Goal: Transaction & Acquisition: Purchase product/service

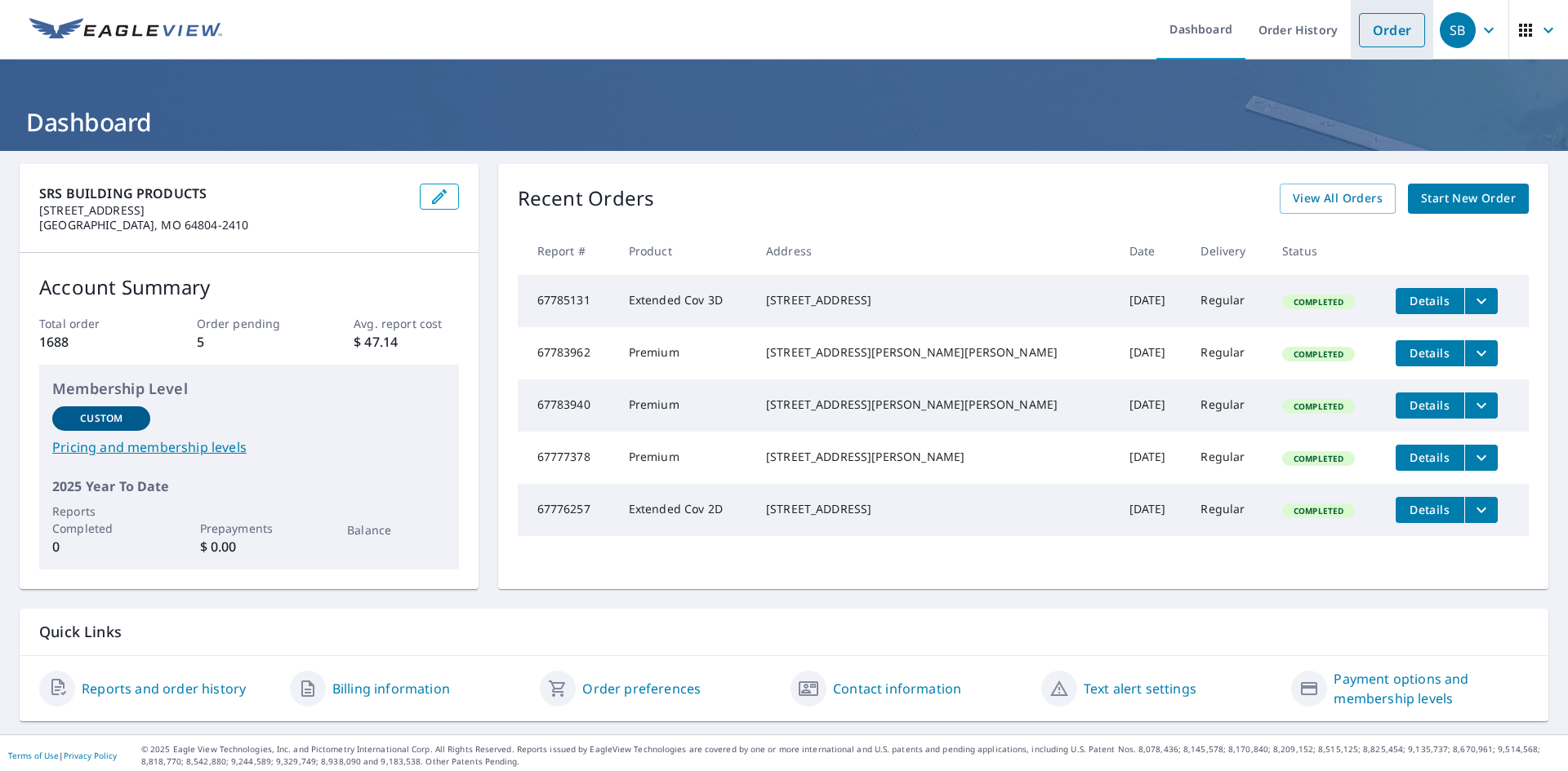
click at [1370, 28] on link "Order" at bounding box center [1391, 29] width 66 height 34
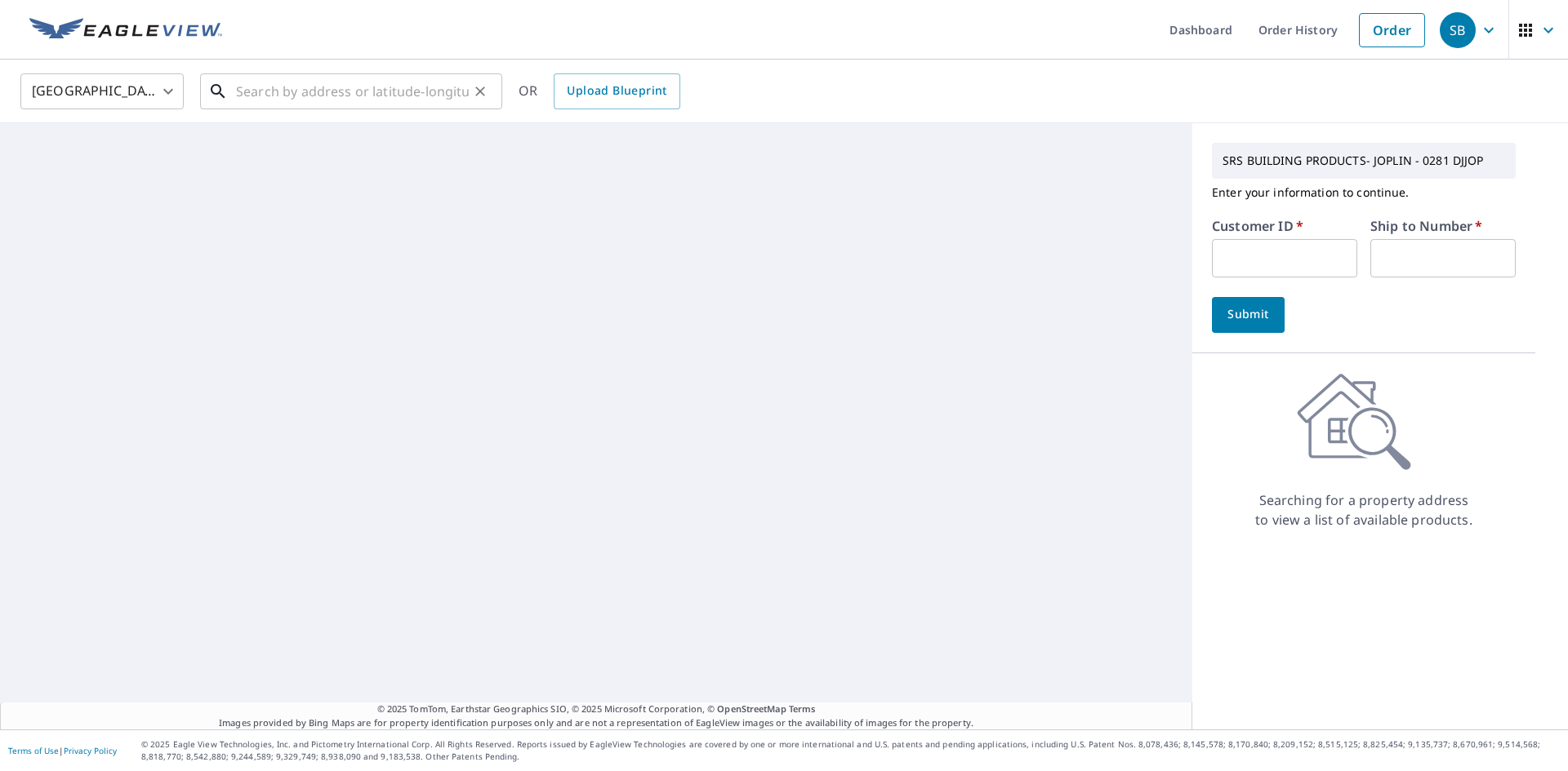
click at [273, 99] on input "text" at bounding box center [352, 91] width 233 height 46
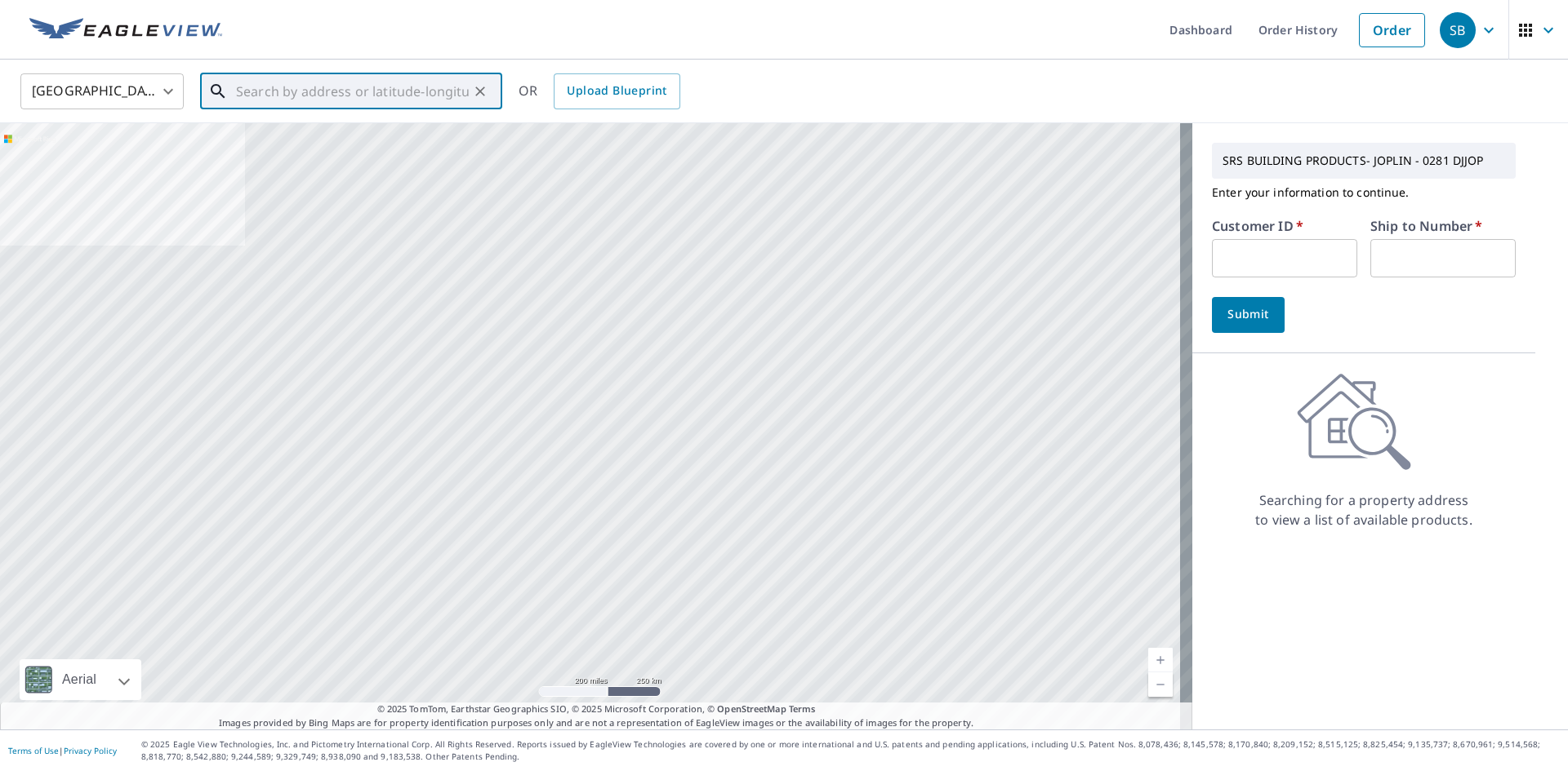
click at [365, 91] on input "text" at bounding box center [352, 91] width 233 height 46
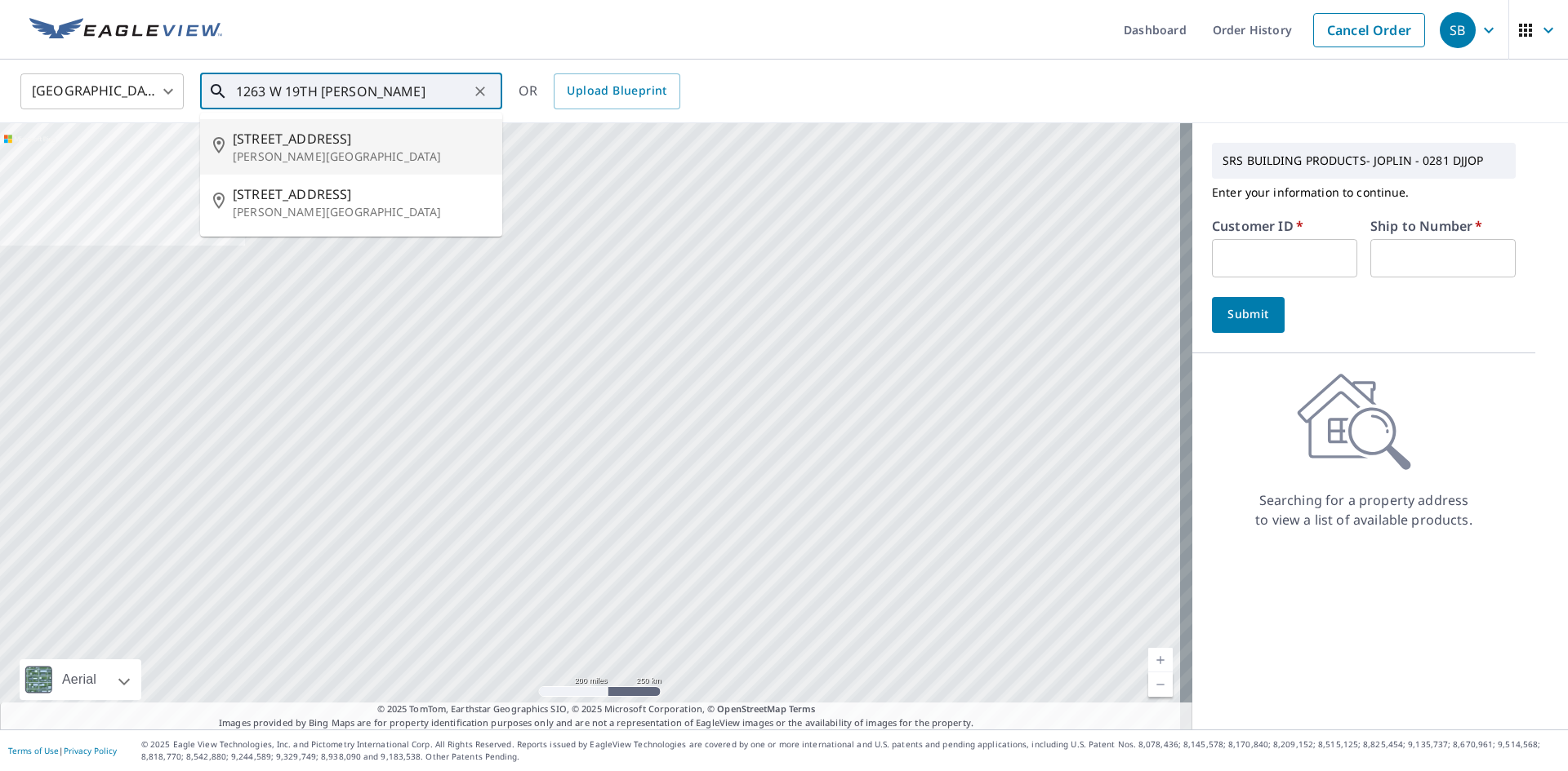
click at [421, 146] on span "[STREET_ADDRESS]" at bounding box center [361, 138] width 256 height 20
type input "[STREET_ADDRESS][PERSON_NAME]"
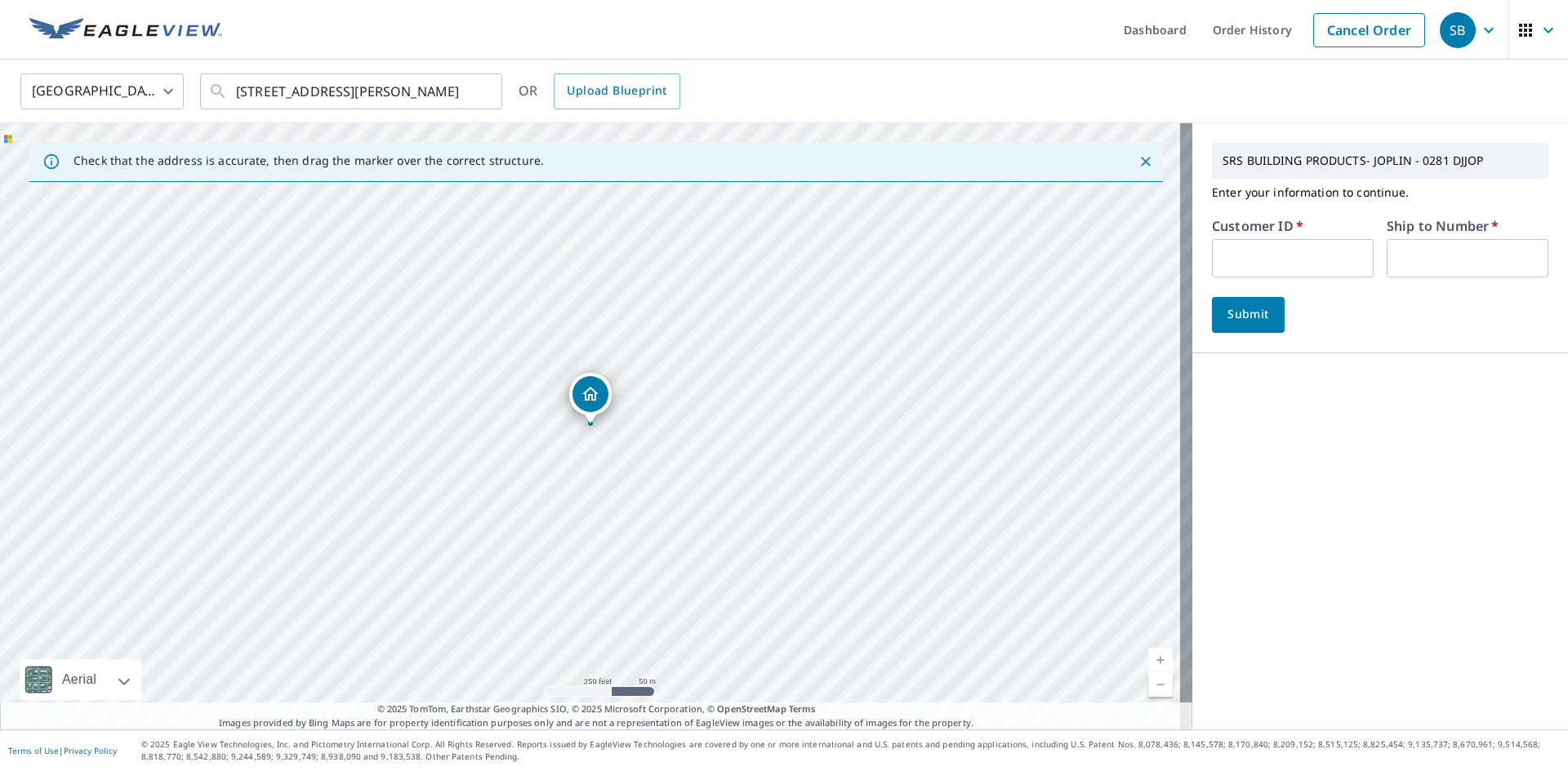
click at [1323, 268] on input "text" at bounding box center [1292, 257] width 162 height 38
click at [1292, 260] on input "text" at bounding box center [1292, 257] width 162 height 38
type input "S031446"
click at [1414, 248] on input "text" at bounding box center [1467, 257] width 162 height 38
type input "1"
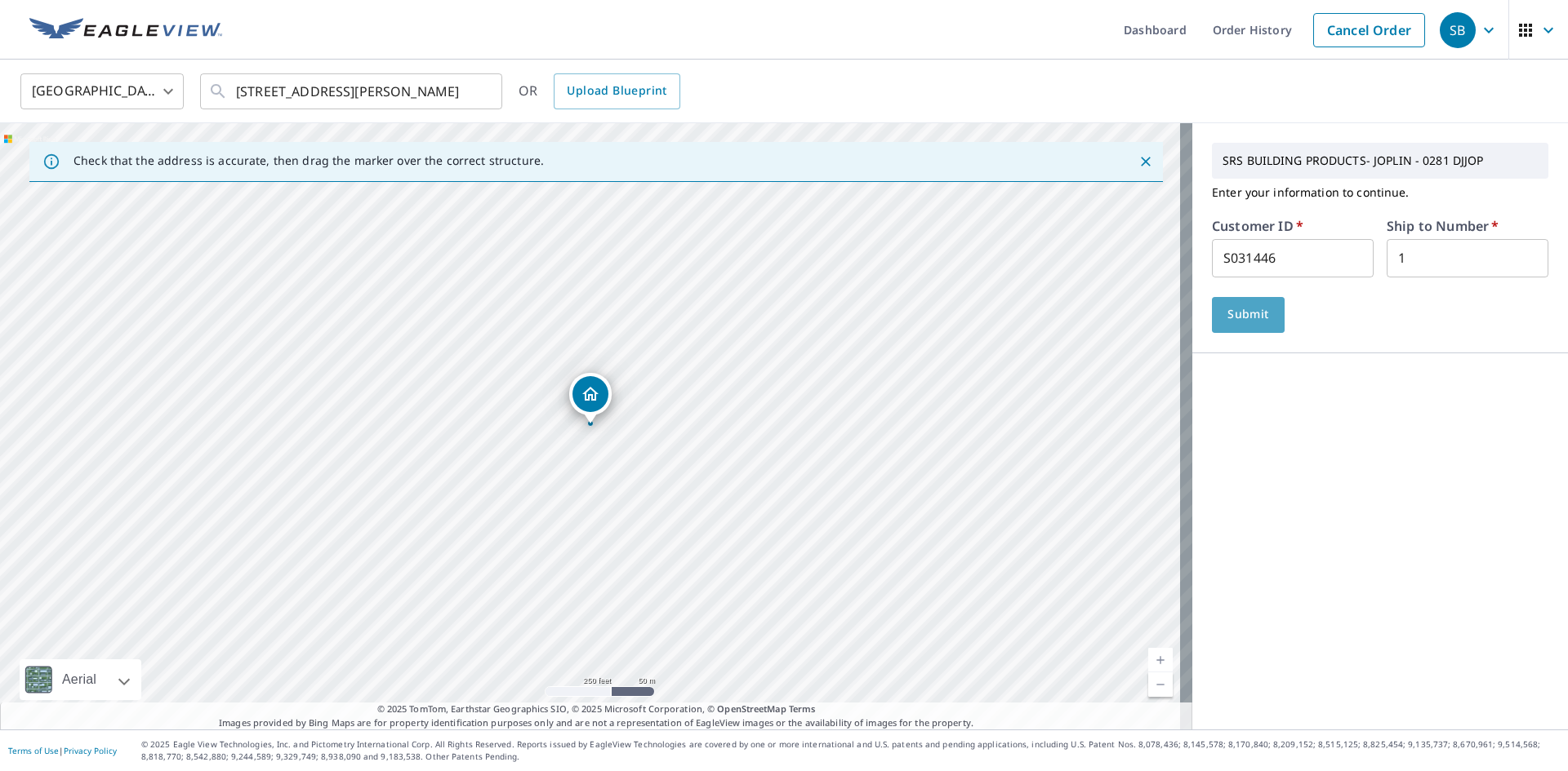
click at [1248, 316] on span "Submit" at bounding box center [1248, 314] width 46 height 21
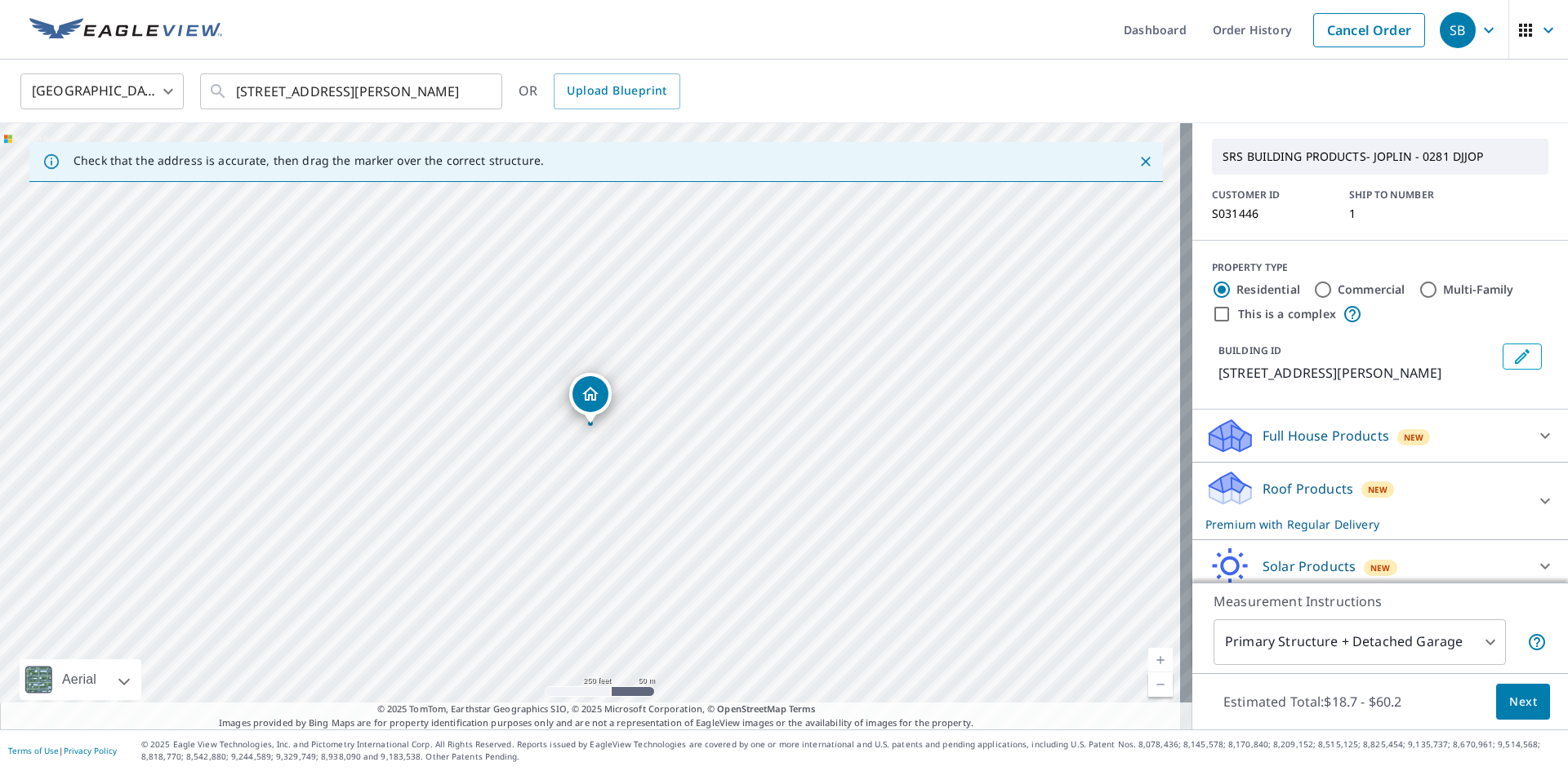
scroll to position [114, 0]
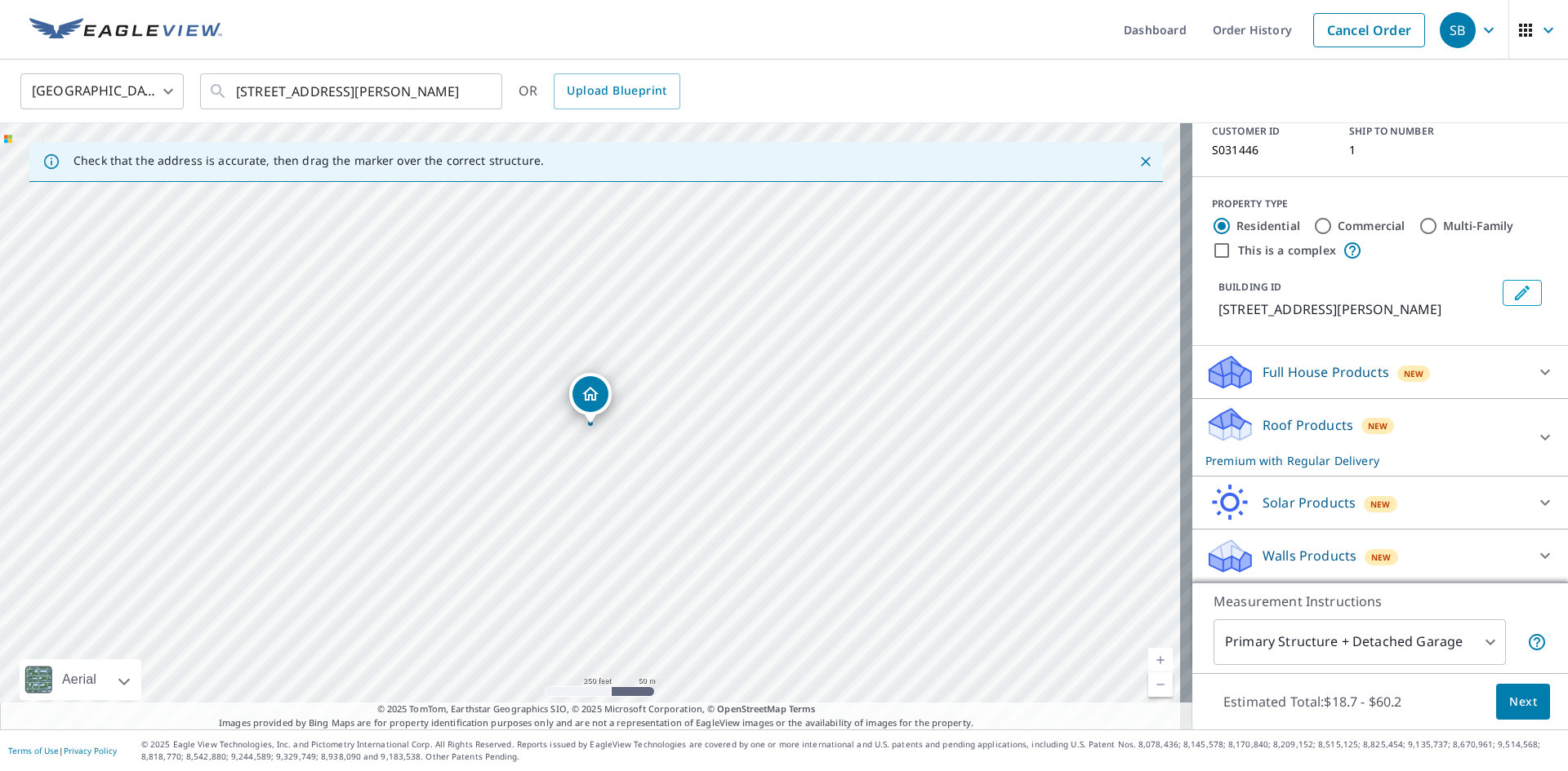
click at [1440, 435] on div "Roof Products New Premium with Regular Delivery" at bounding box center [1366, 437] width 320 height 64
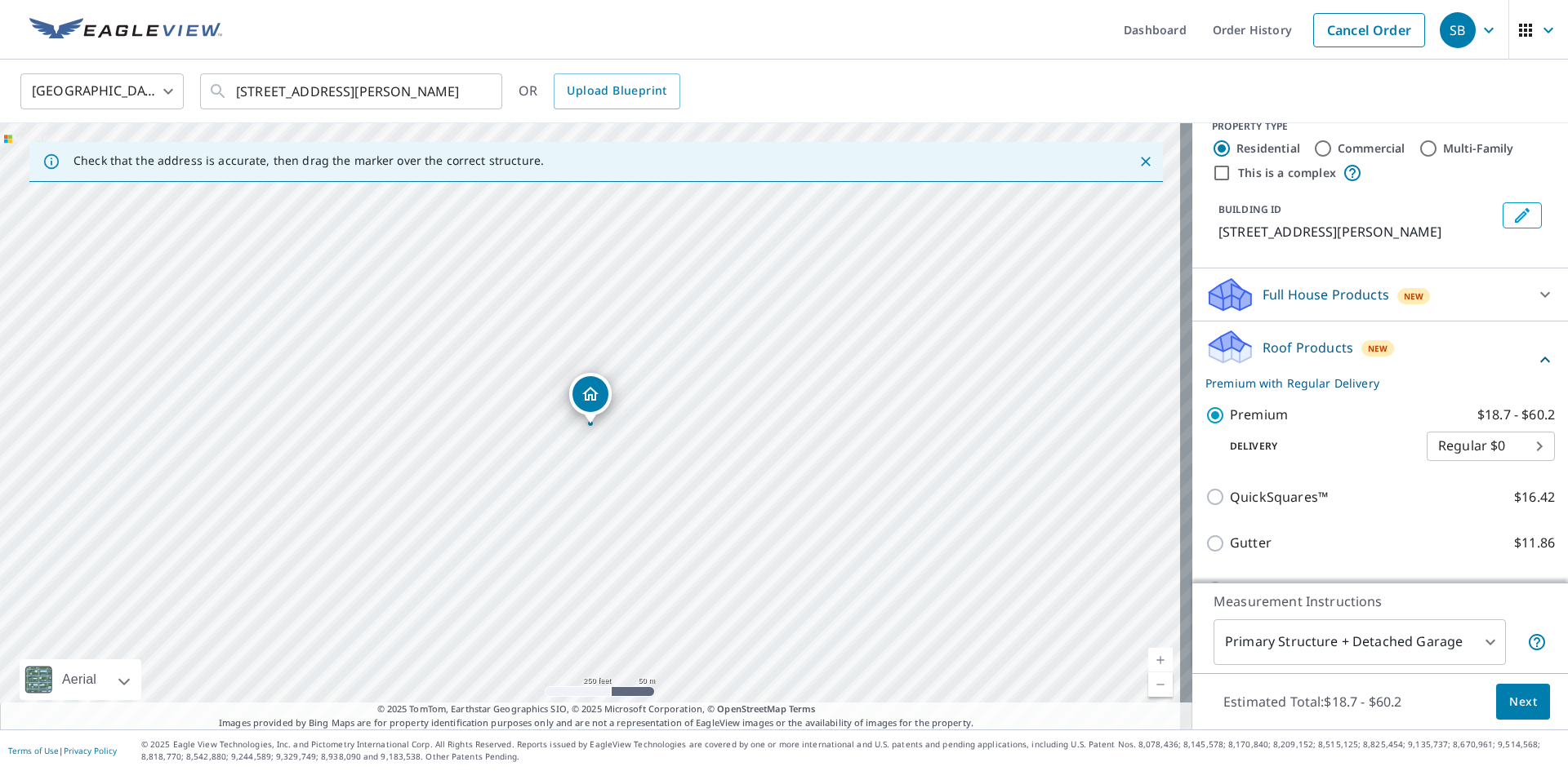
scroll to position [278, 0]
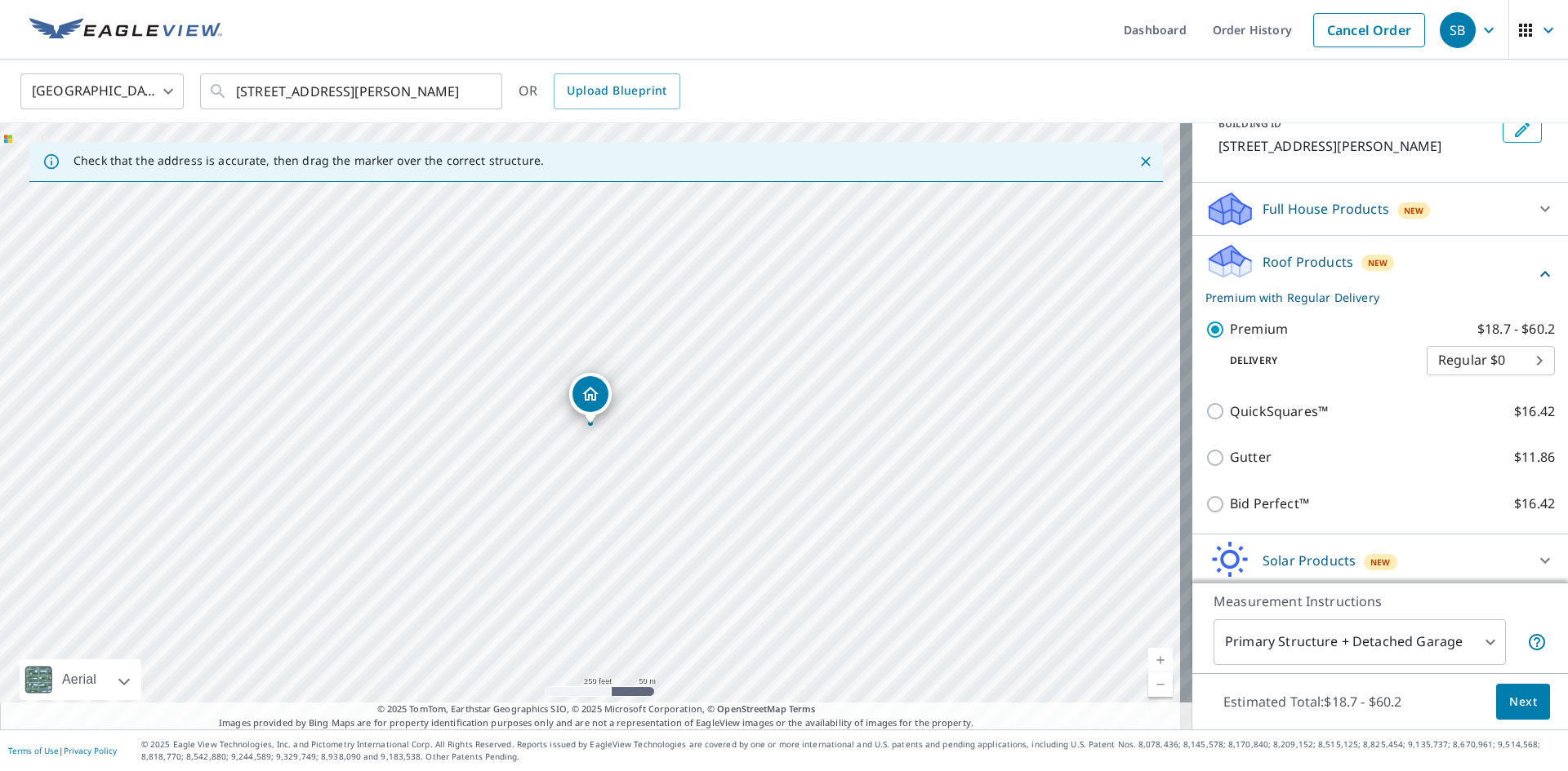
click at [1510, 711] on span "Next" at bounding box center [1523, 702] width 28 height 21
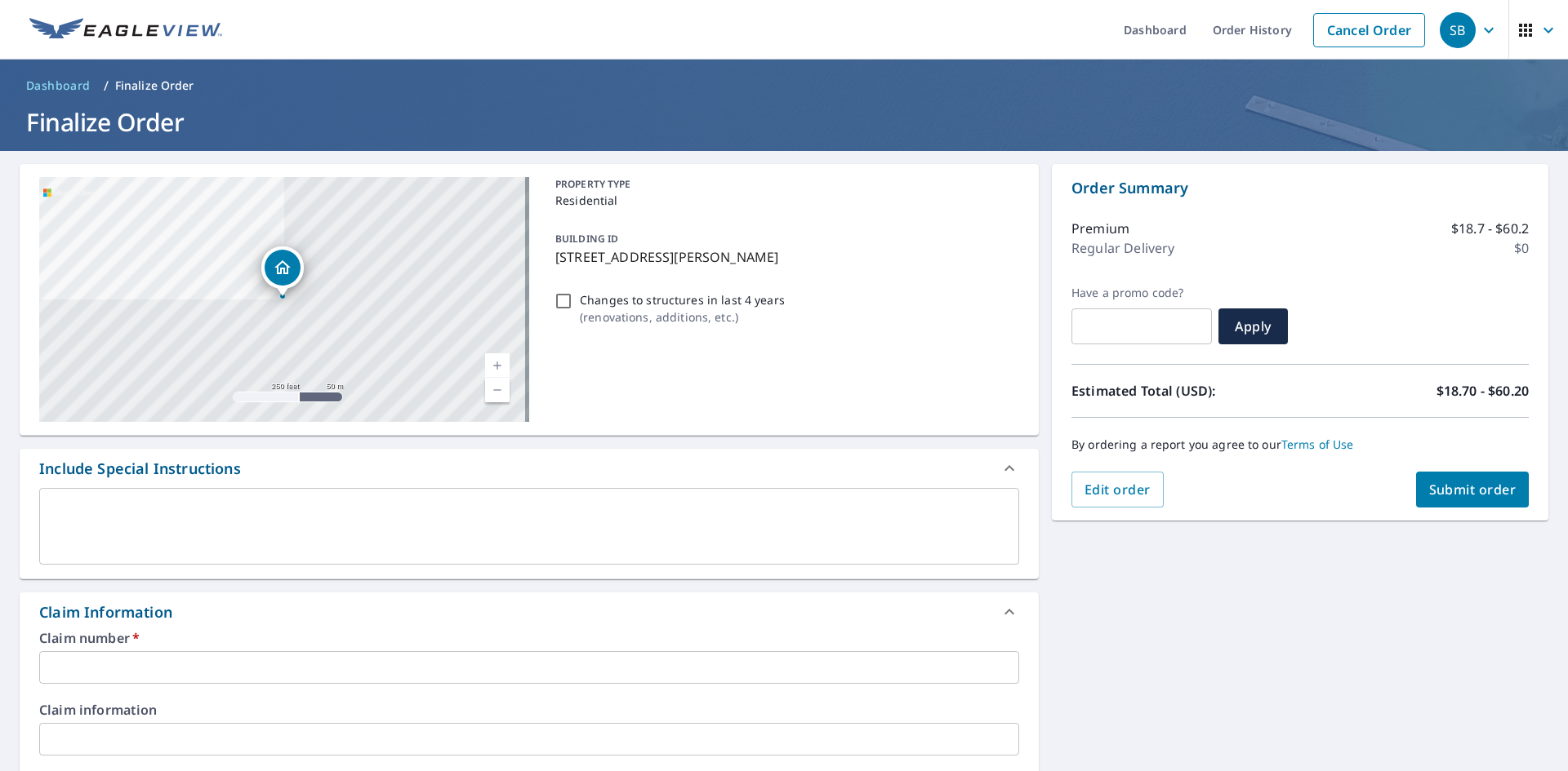
drag, startPoint x: 813, startPoint y: 259, endPoint x: 558, endPoint y: 262, distance: 255.0
click at [555, 263] on p "[STREET_ADDRESS][PERSON_NAME]" at bounding box center [783, 257] width 457 height 20
checkbox input "true"
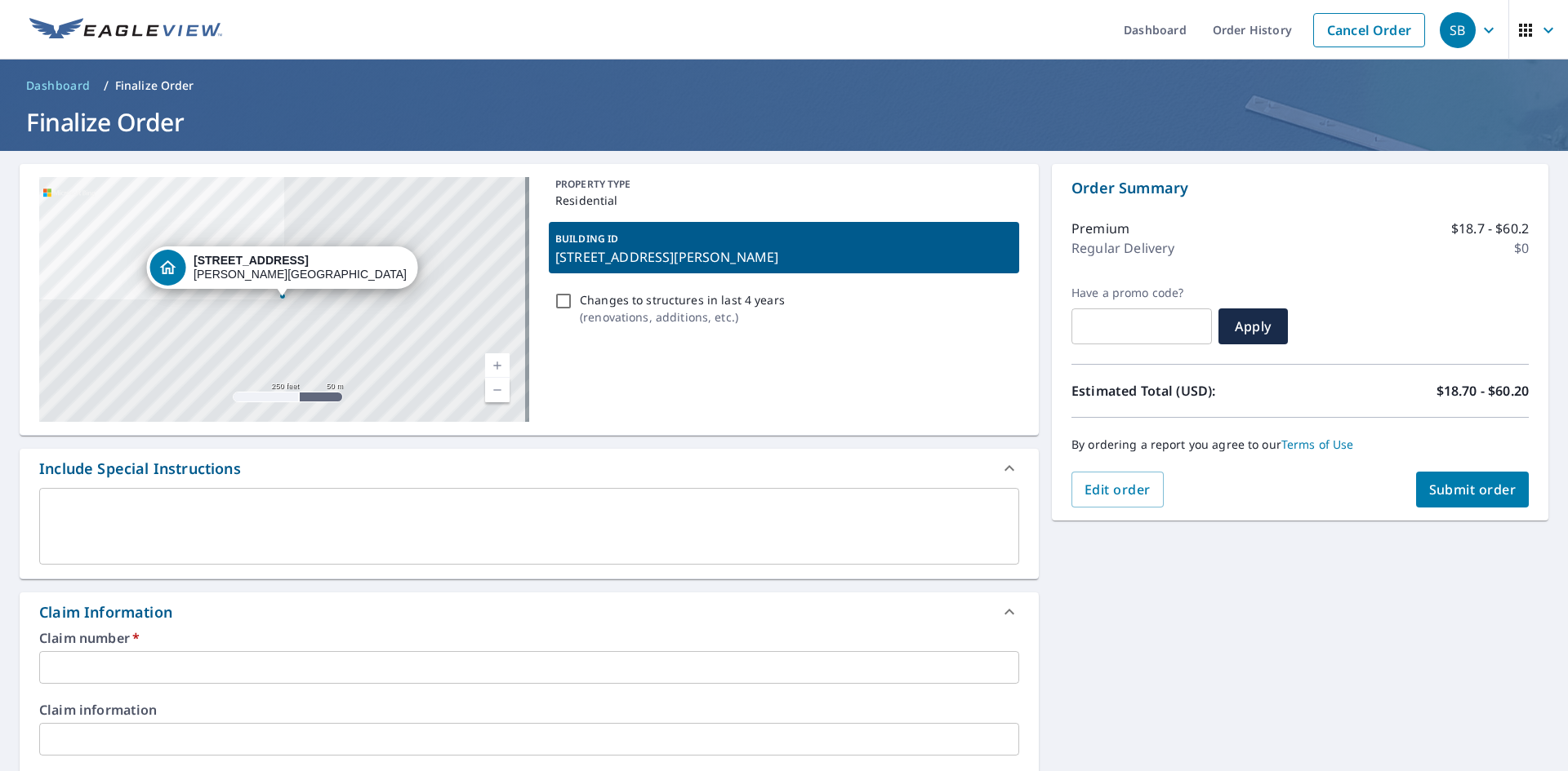
copy p "[STREET_ADDRESS][PERSON_NAME]"
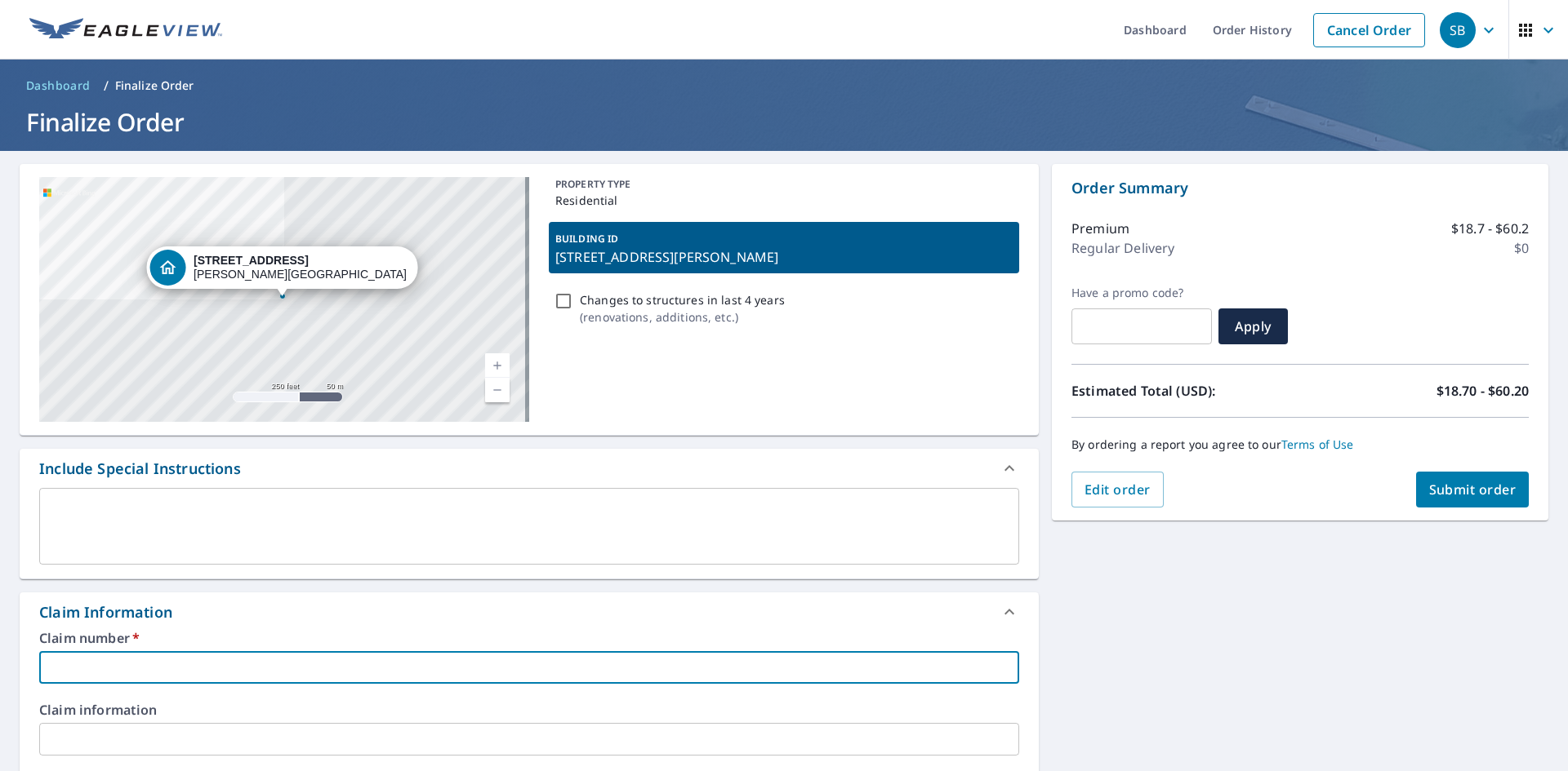
paste input "[STREET_ADDRESS][PERSON_NAME]"
type input "[STREET_ADDRESS][PERSON_NAME]"
checkbox input "true"
click at [48, 674] on input "[STREET_ADDRESS][PERSON_NAME]" at bounding box center [529, 667] width 980 height 32
type input "[STREET_ADDRESS][PERSON_NAME]"
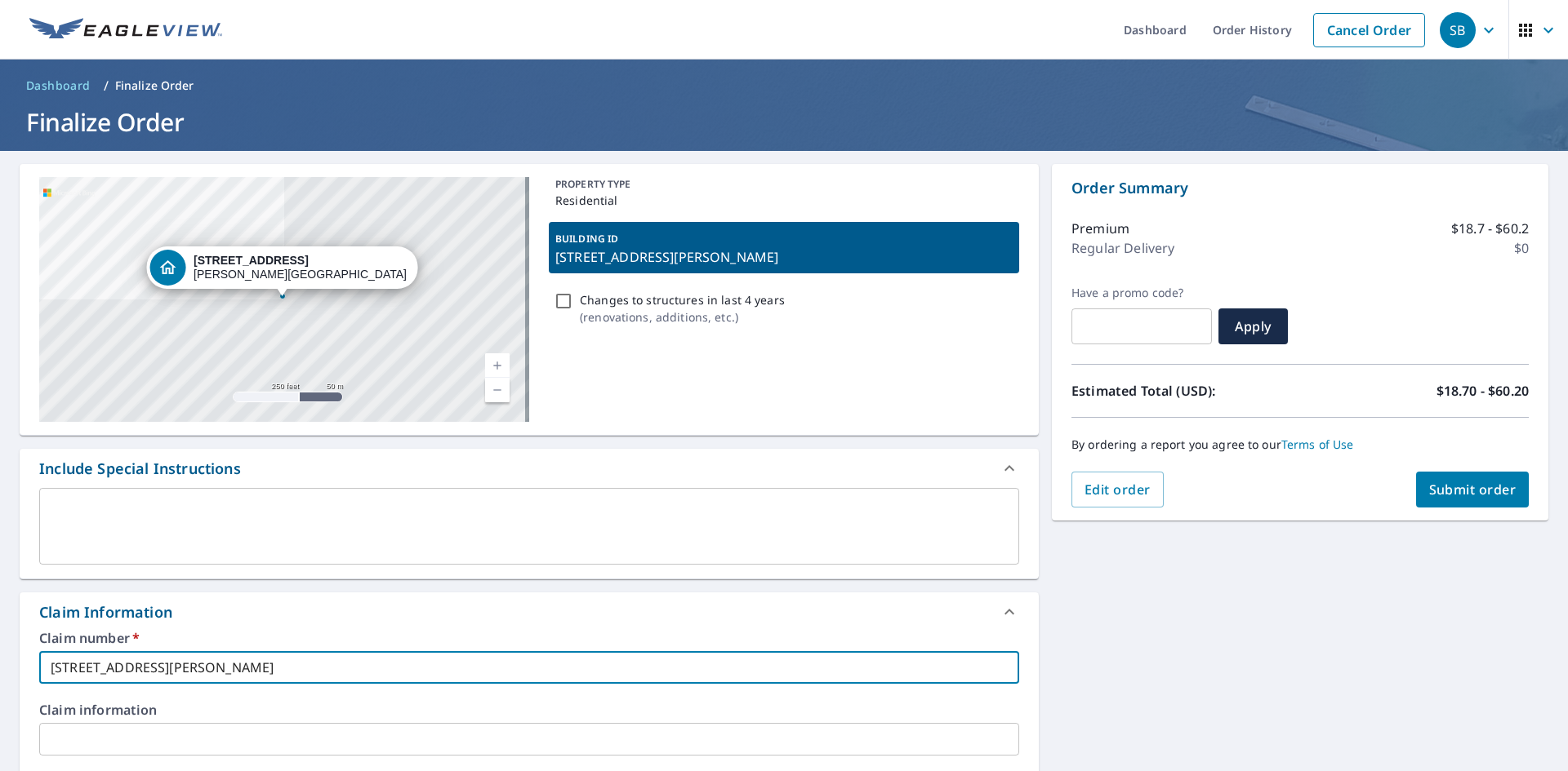
checkbox input "true"
type input "[STREET_ADDRESS][PERSON_NAME]"
checkbox input "true"
type input "PLI1263 [STREET_ADDRESS][PERSON_NAME]"
checkbox input "true"
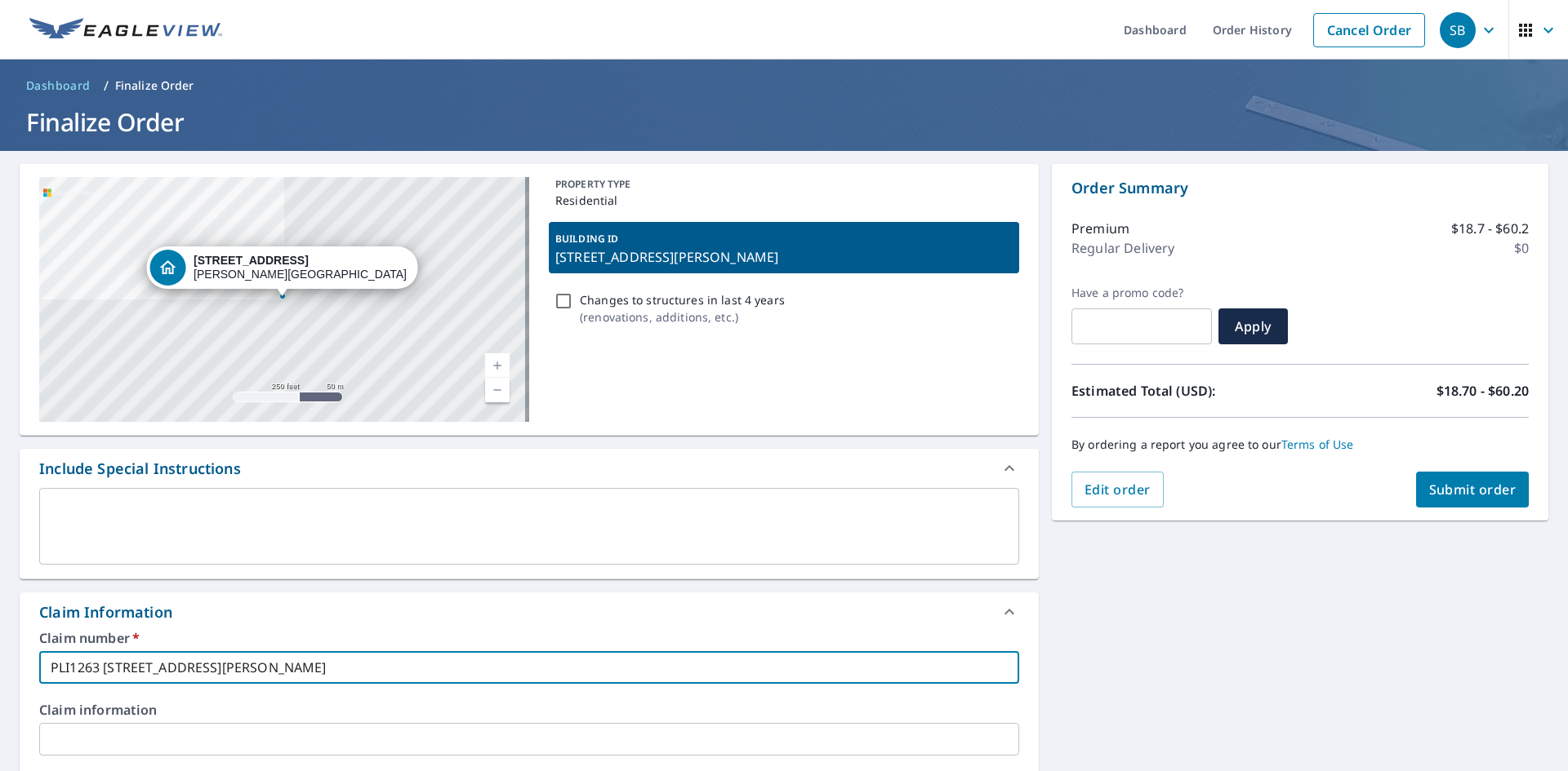
type input "[STREET_ADDRESS][PERSON_NAME]"
checkbox input "true"
type input "[STREET_ADDRESS][PERSON_NAME]"
checkbox input "true"
type input "PLILER1263 [STREET_ADDRESS][PERSON_NAME]"
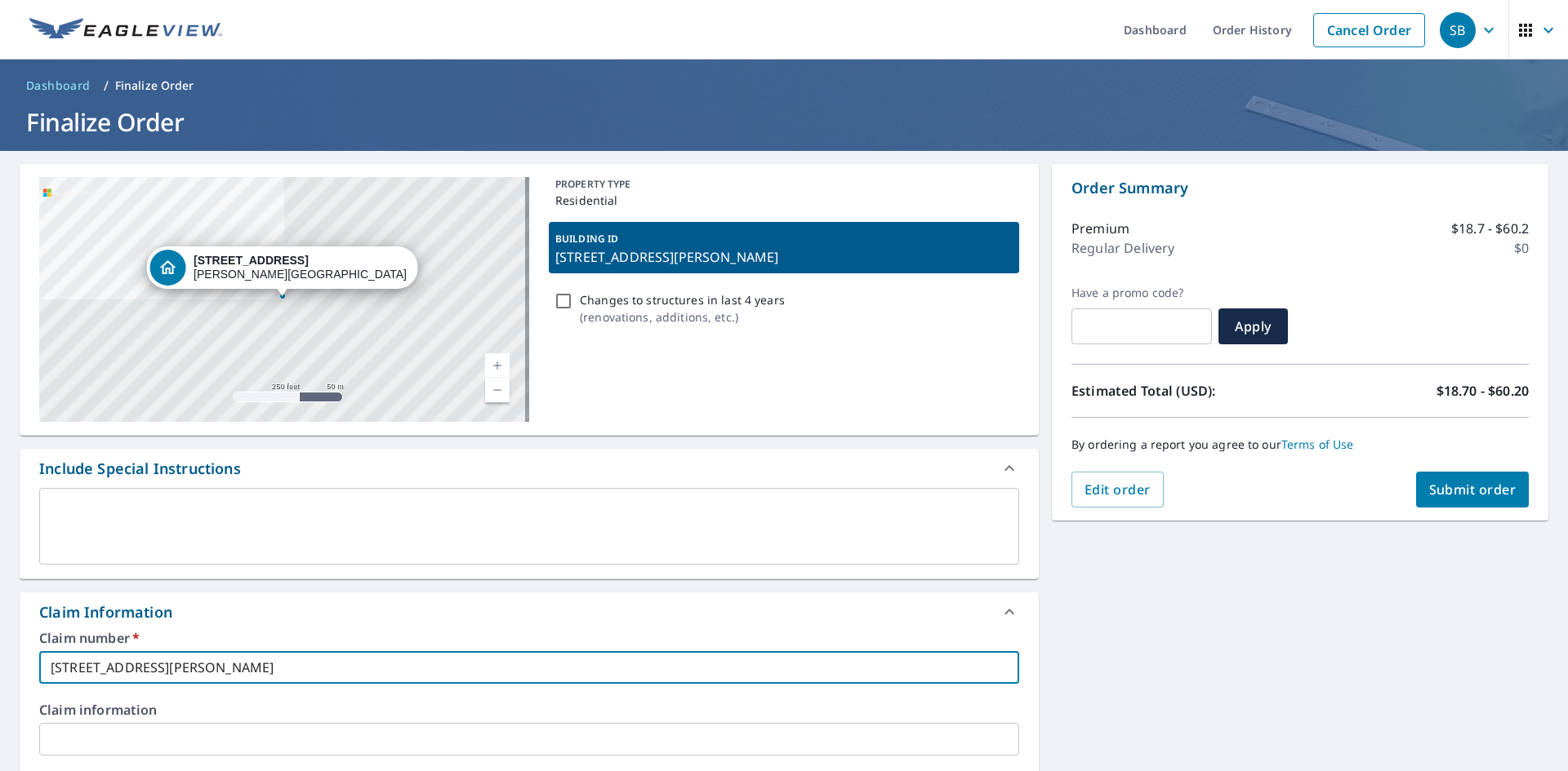
checkbox input "true"
type input "[PERSON_NAME] [STREET_ADDRESS][PERSON_NAME]"
checkbox input "true"
drag, startPoint x: 422, startPoint y: 662, endPoint x: 7, endPoint y: 670, distance: 415.1
click at [5, 670] on div "[STREET_ADDRESS][PERSON_NAME] Aerial Road A standard road map Aerial A detailed…" at bounding box center [784, 765] width 1568 height 1229
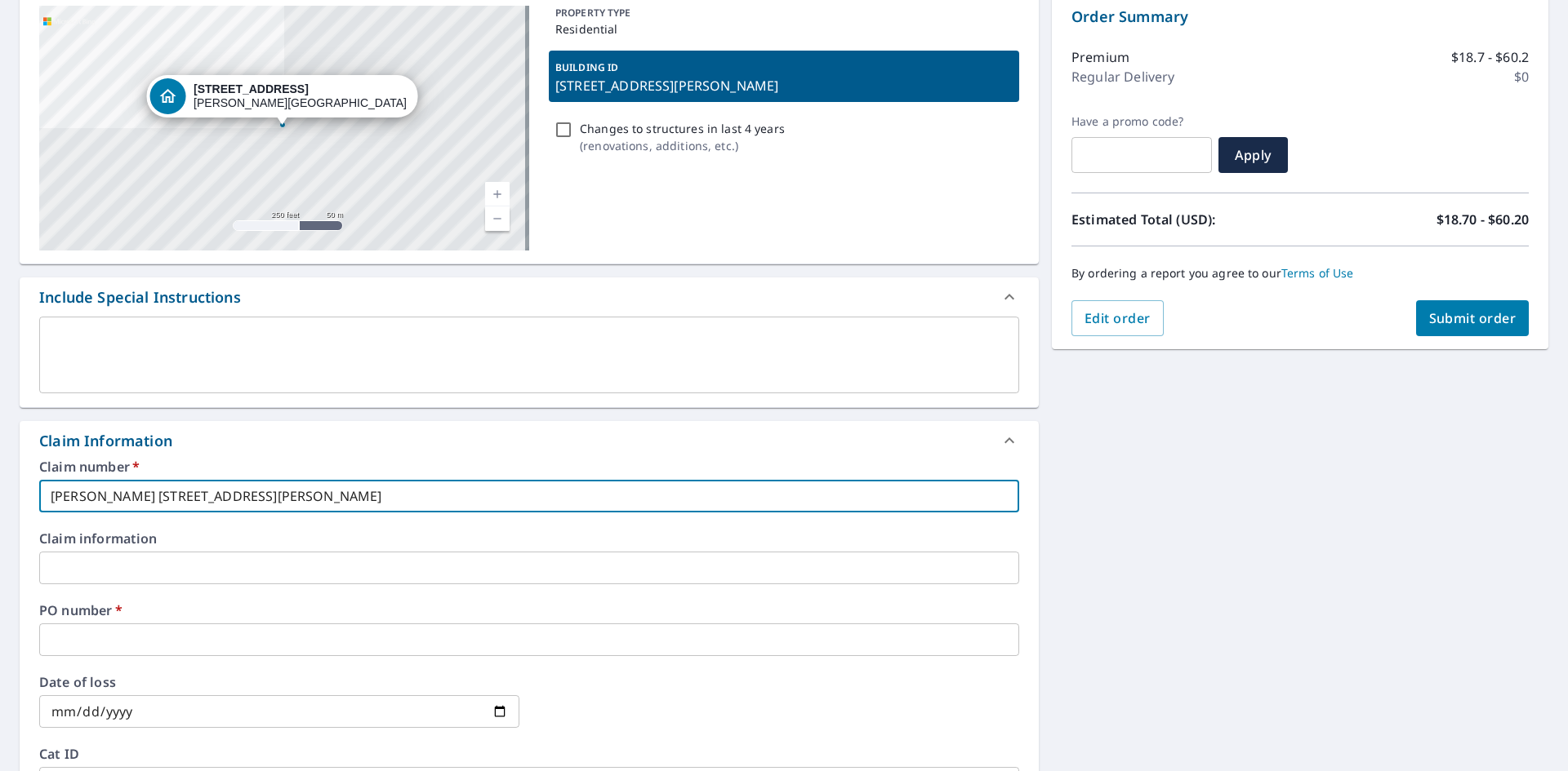
scroll to position [326, 0]
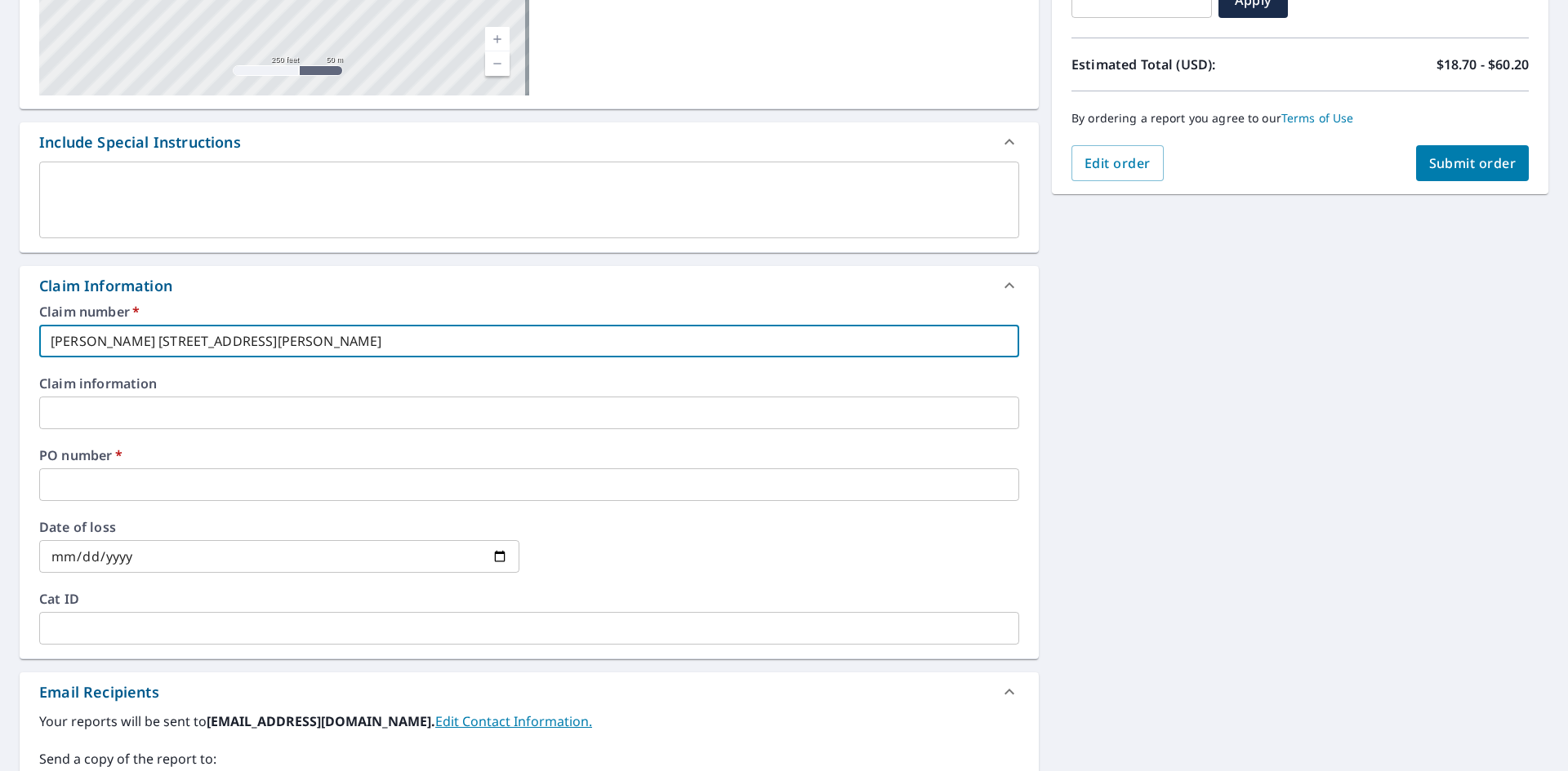
type input "[PERSON_NAME] [STREET_ADDRESS][PERSON_NAME]"
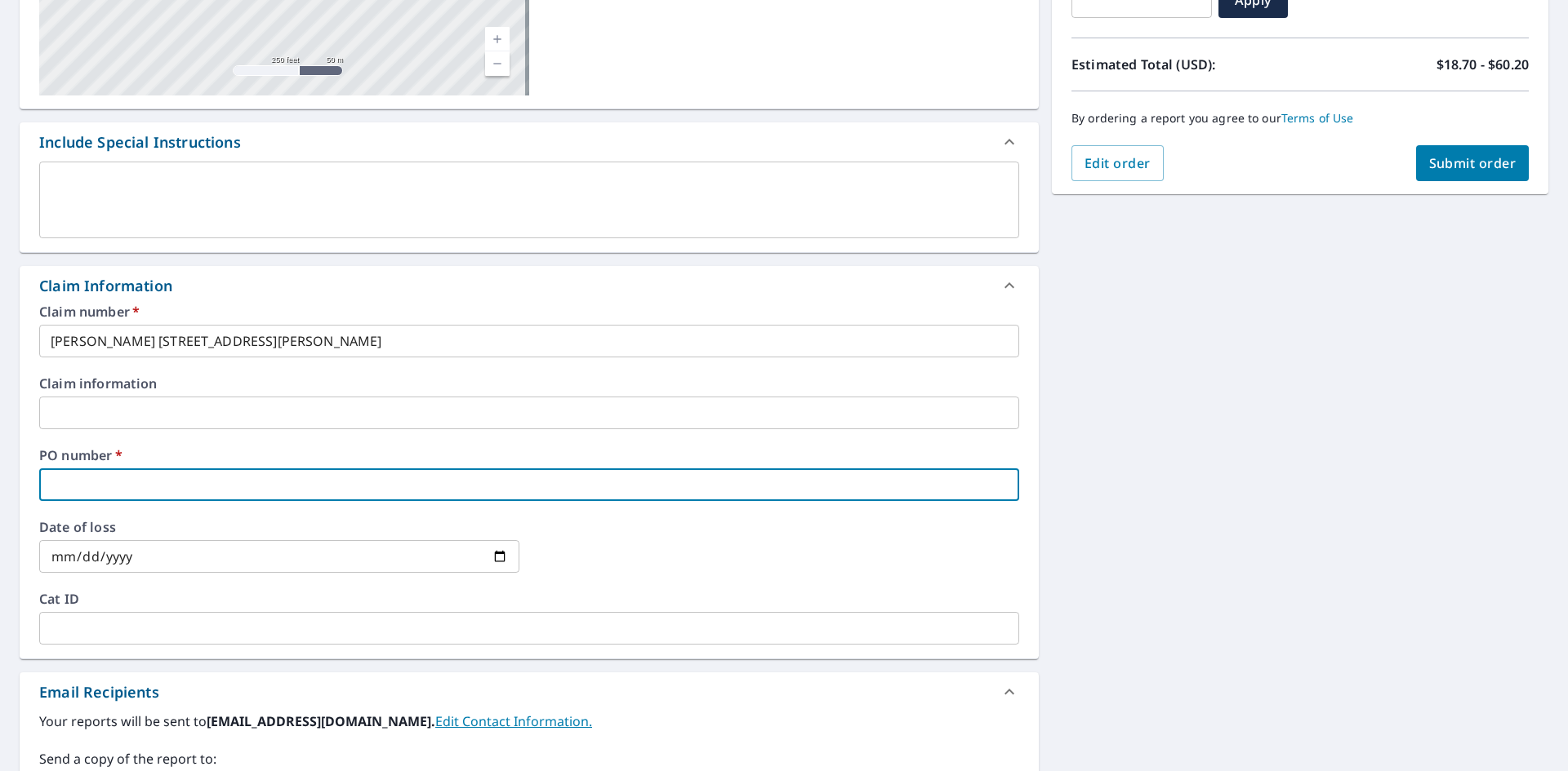
paste input "[PERSON_NAME] [STREET_ADDRESS][PERSON_NAME]"
type input "[PERSON_NAME] [STREET_ADDRESS][PERSON_NAME]"
checkbox input "true"
type input "[PERSON_NAME] [STREET_ADDRESS][PERSON_NAME]"
click at [1402, 167] on div "Edit order Submit order" at bounding box center [1299, 163] width 457 height 36
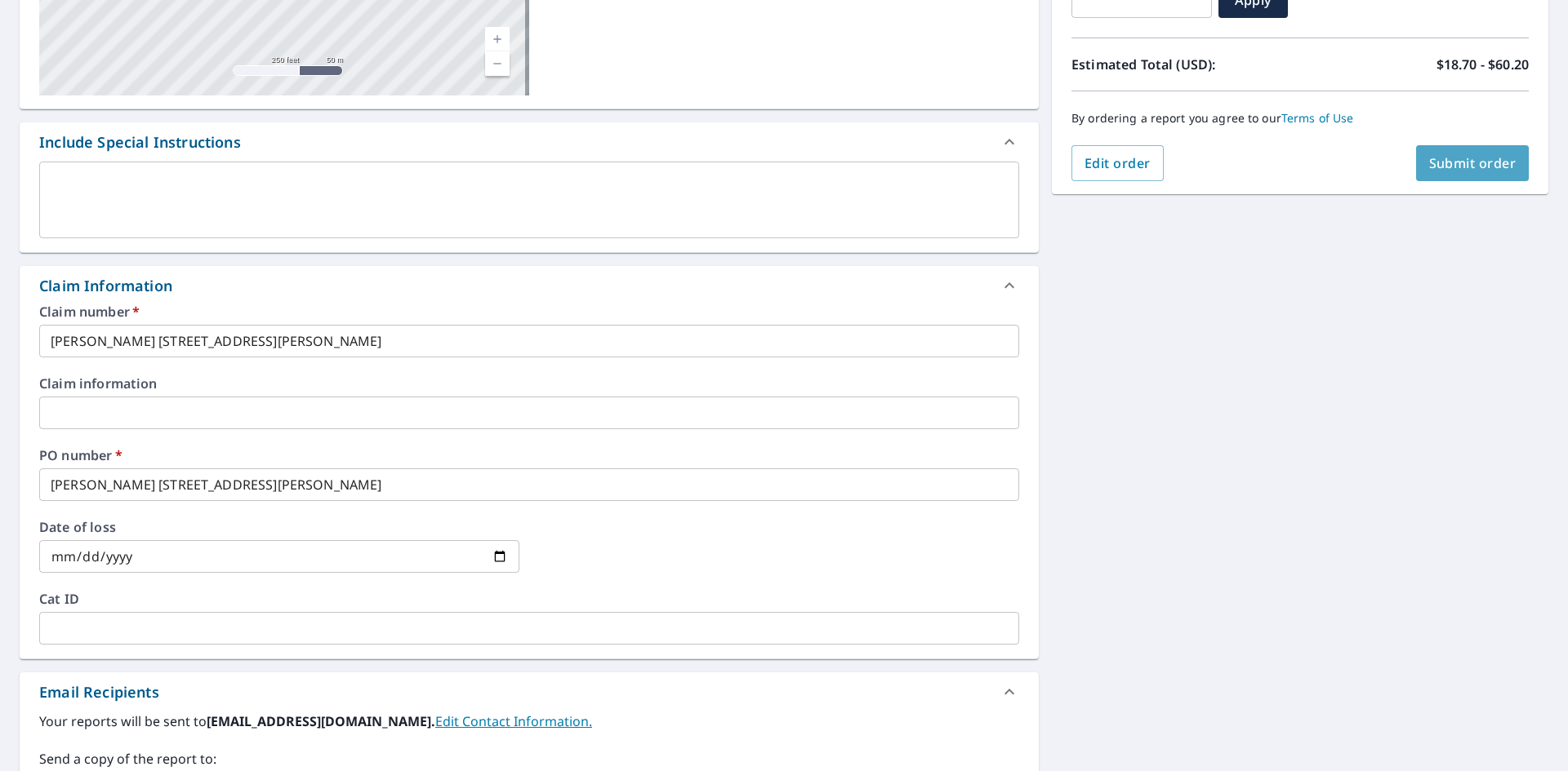
click at [1428, 164] on span "Submit order" at bounding box center [1472, 163] width 87 height 18
checkbox input "true"
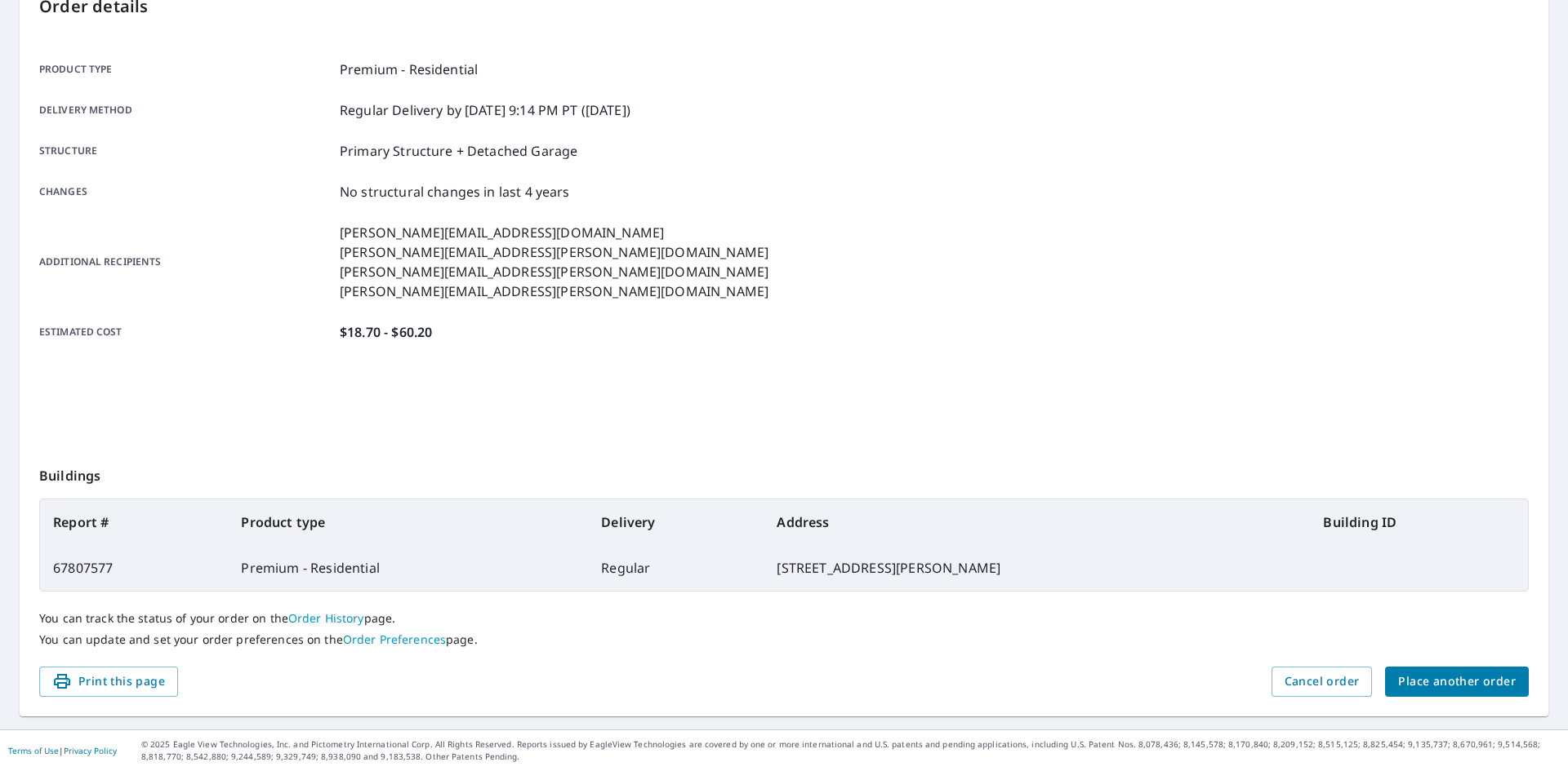
scroll to position [190, 0]
